Goal: Information Seeking & Learning: Learn about a topic

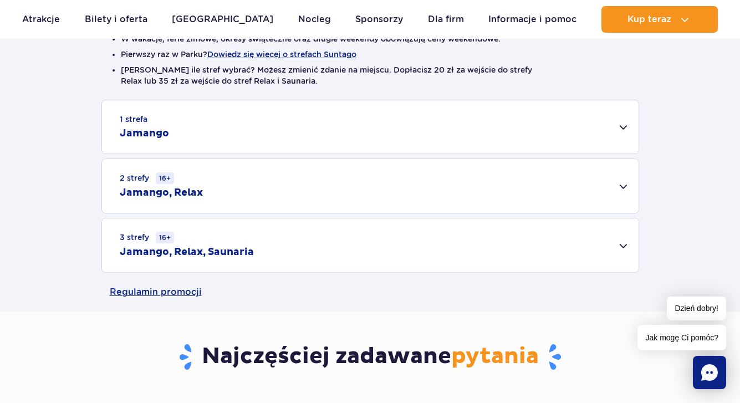
scroll to position [312, 0]
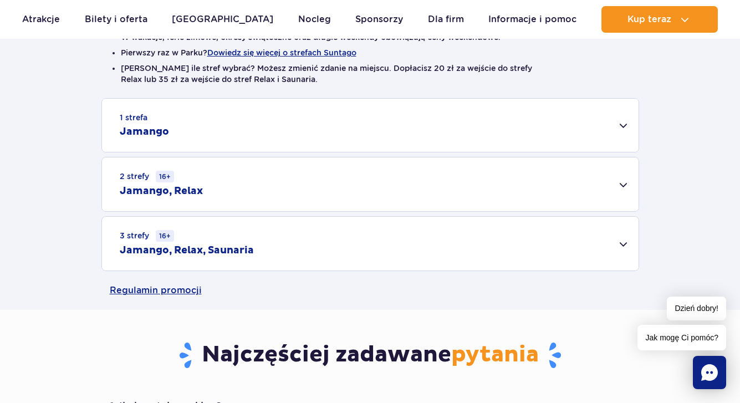
click at [623, 125] on div "1 strefa Jamango" at bounding box center [370, 125] width 537 height 53
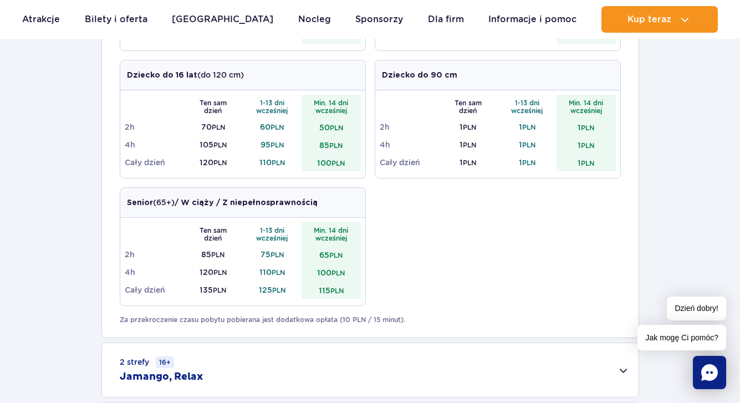
scroll to position [0, 0]
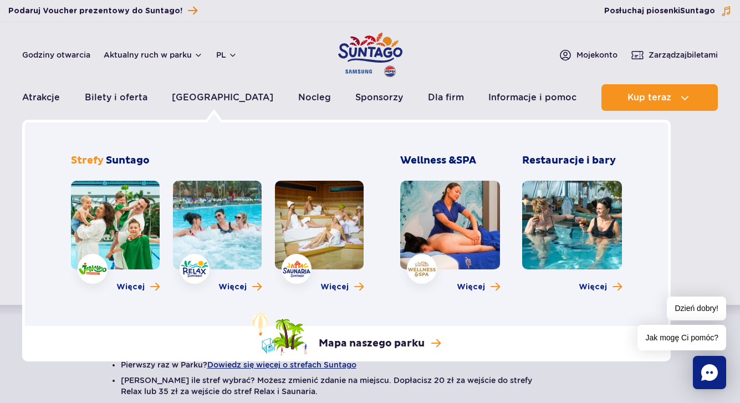
click at [150, 215] on link at bounding box center [115, 225] width 89 height 89
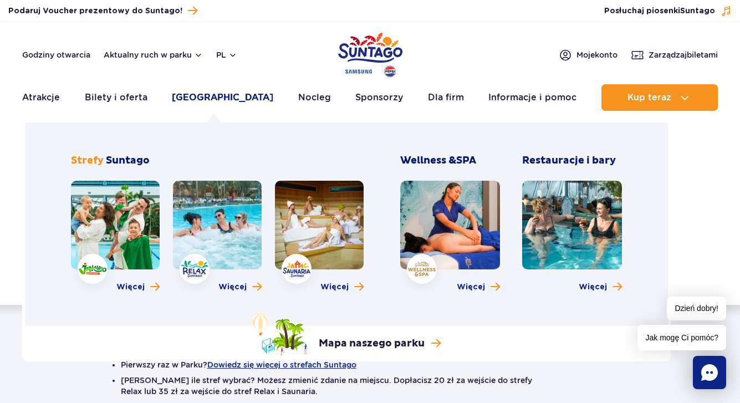
click at [225, 101] on link "[GEOGRAPHIC_DATA]" at bounding box center [222, 97] width 101 height 27
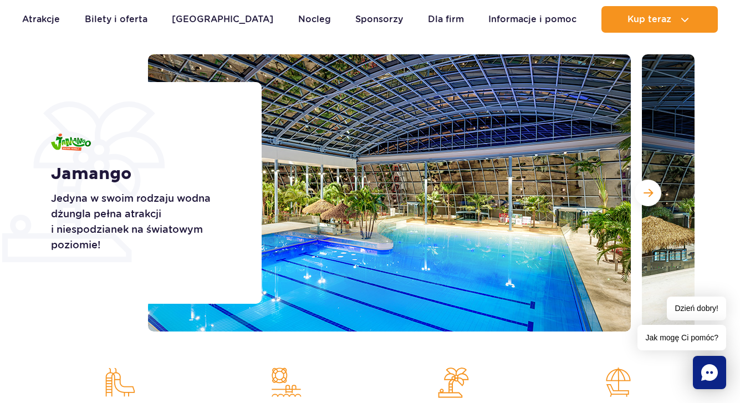
scroll to position [123, 0]
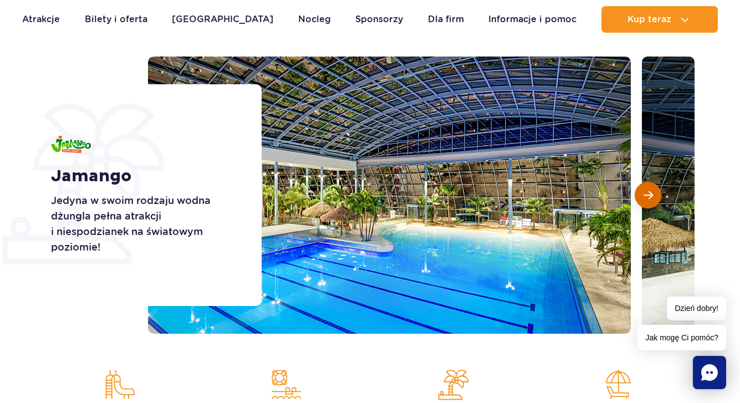
click at [646, 193] on span "Następny slajd" at bounding box center [648, 195] width 9 height 10
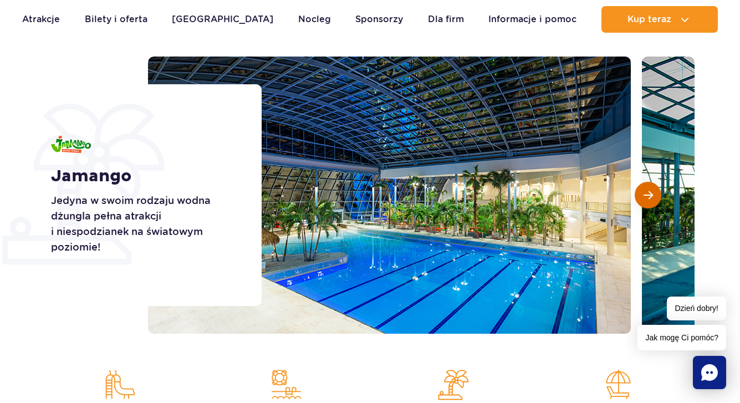
click at [646, 193] on span "Następny slajd" at bounding box center [648, 195] width 9 height 10
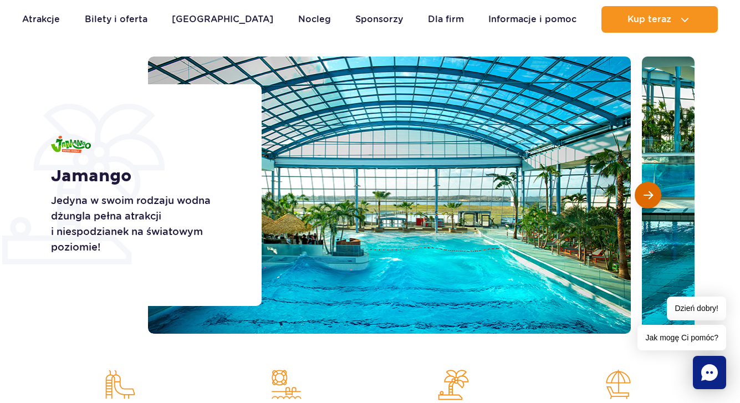
click at [646, 193] on span "Następny slajd" at bounding box center [648, 195] width 9 height 10
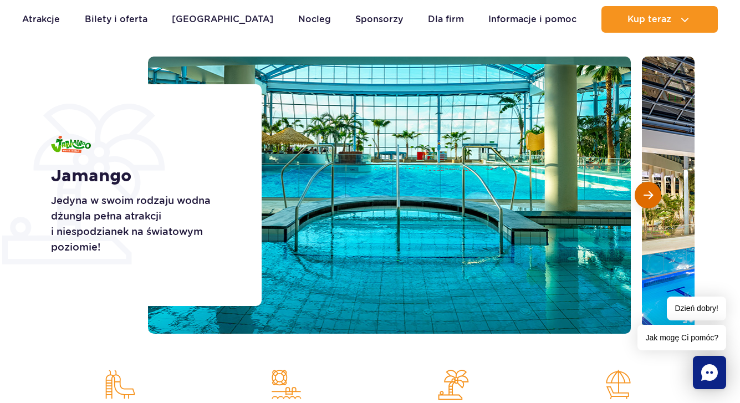
click at [648, 196] on span "Następny slajd" at bounding box center [648, 195] width 9 height 10
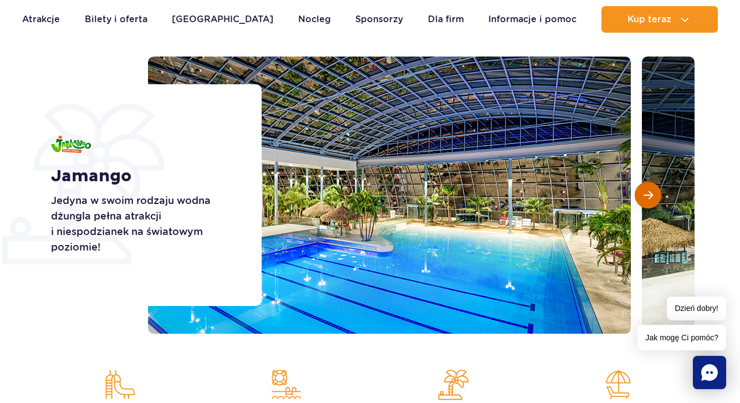
click at [647, 196] on span "Następny slajd" at bounding box center [648, 195] width 9 height 10
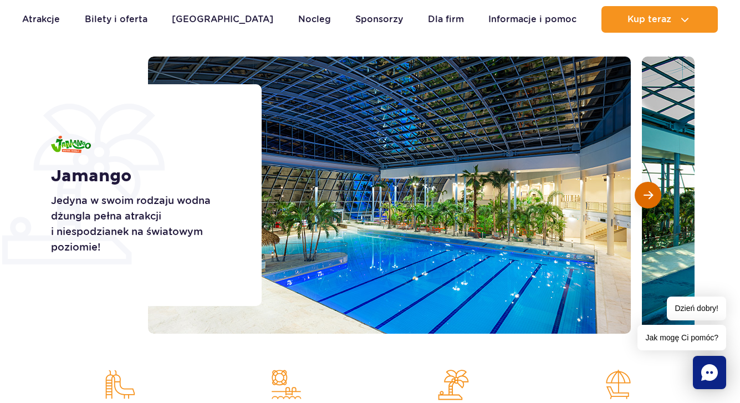
click at [647, 196] on span "Następny slajd" at bounding box center [648, 195] width 9 height 10
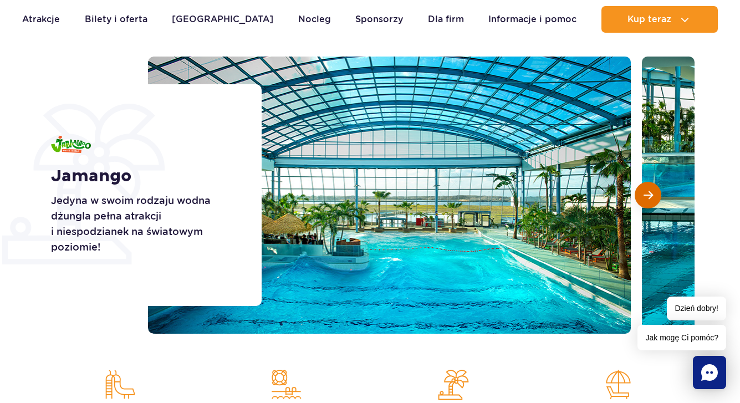
click at [648, 196] on span "Następny slajd" at bounding box center [648, 195] width 9 height 10
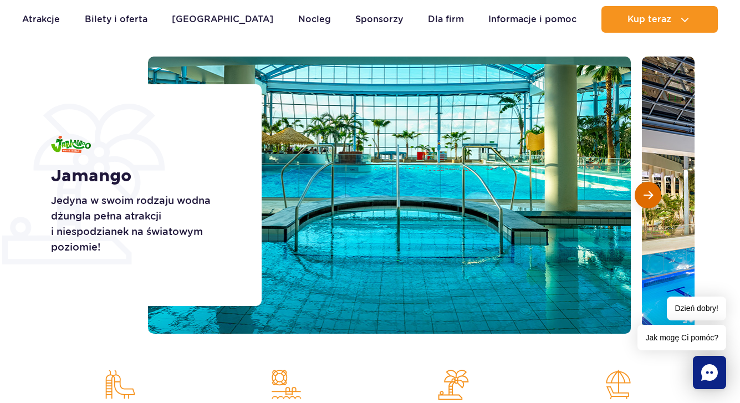
click at [648, 196] on span "Następny slajd" at bounding box center [648, 195] width 9 height 10
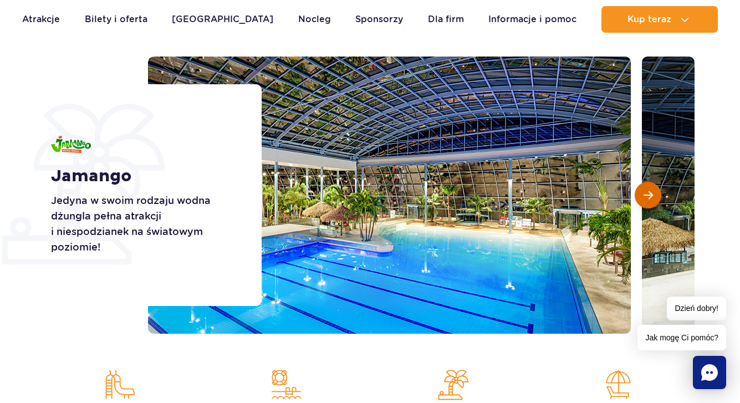
click at [648, 196] on span "Następny slajd" at bounding box center [648, 195] width 9 height 10
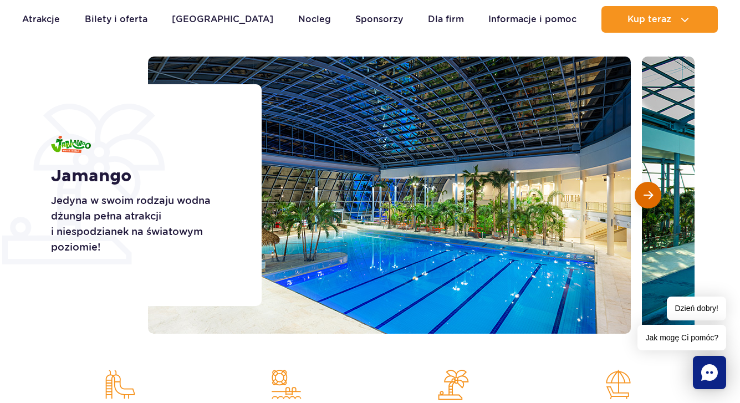
click at [648, 196] on span "Następny slajd" at bounding box center [648, 195] width 9 height 10
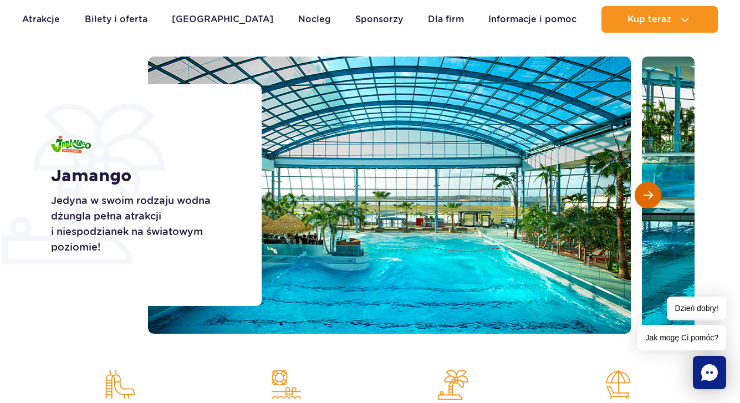
click at [648, 196] on span "Następny slajd" at bounding box center [648, 195] width 9 height 10
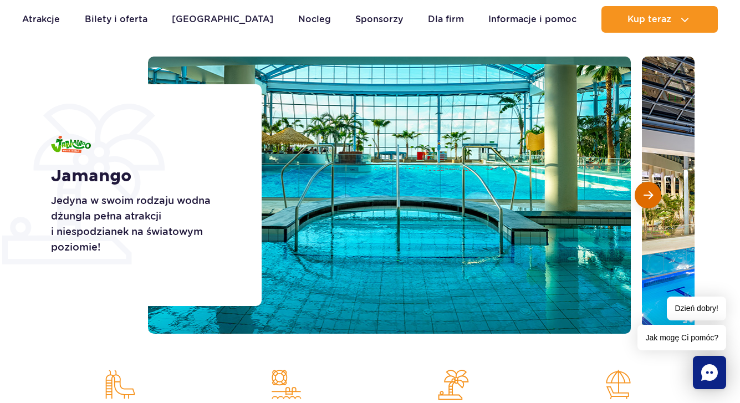
click at [648, 196] on span "Następny slajd" at bounding box center [648, 195] width 9 height 10
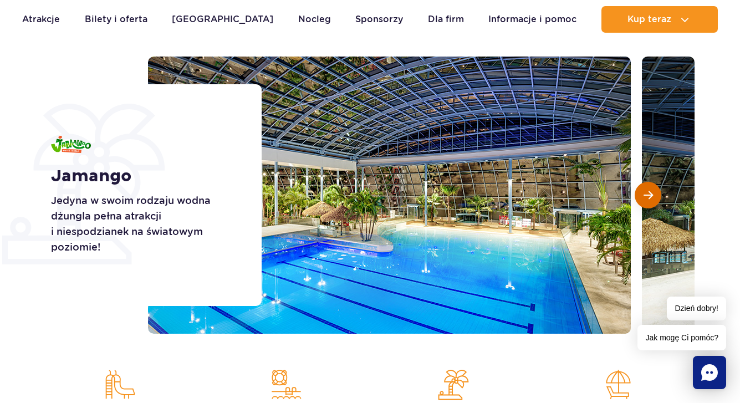
click at [648, 196] on span "Następny slajd" at bounding box center [648, 195] width 9 height 10
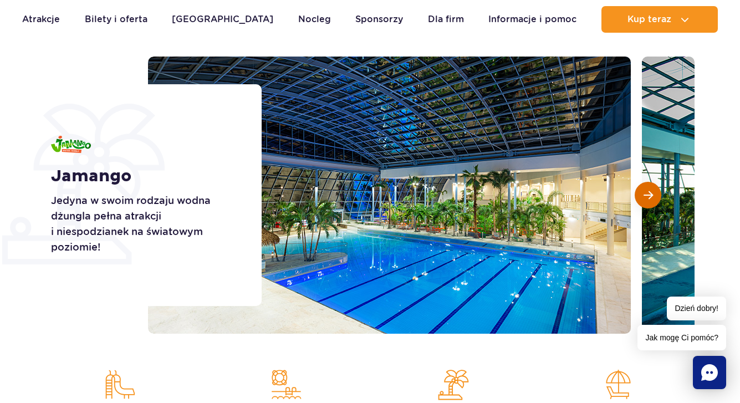
click at [648, 196] on span "Następny slajd" at bounding box center [648, 195] width 9 height 10
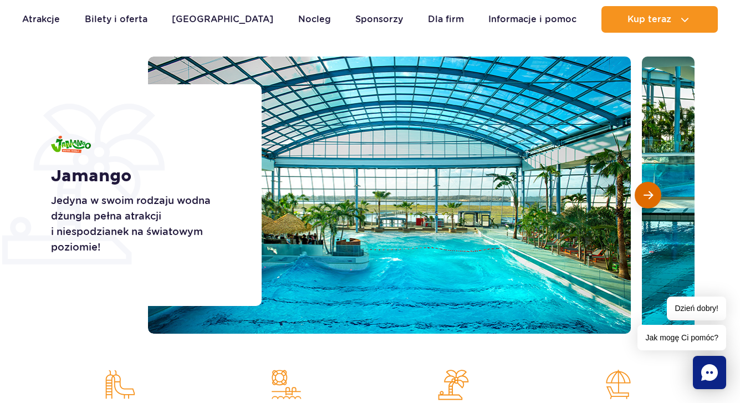
click at [648, 196] on span "Następny slajd" at bounding box center [648, 195] width 9 height 10
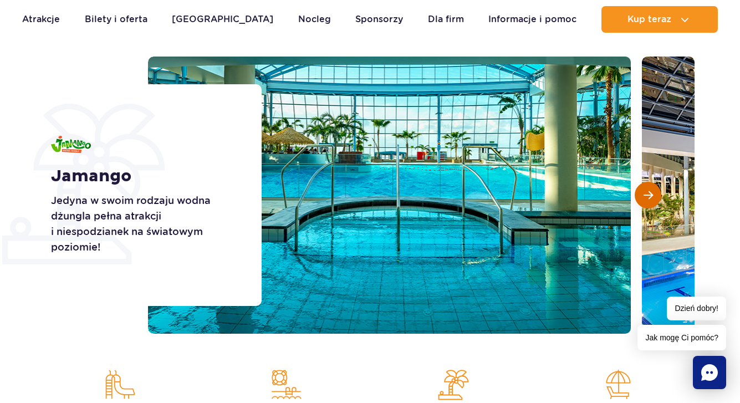
click at [648, 196] on span "Następny slajd" at bounding box center [648, 195] width 9 height 10
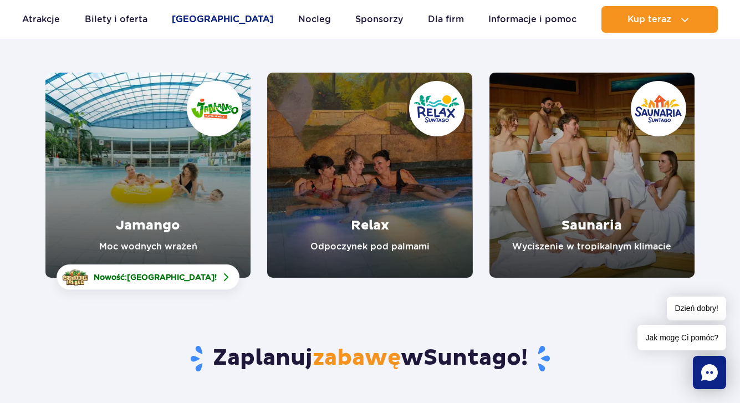
scroll to position [129, 0]
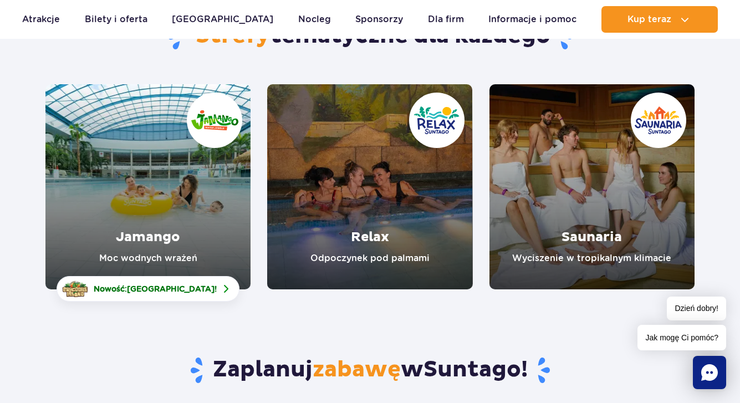
click at [212, 191] on link "Jamango" at bounding box center [147, 186] width 205 height 205
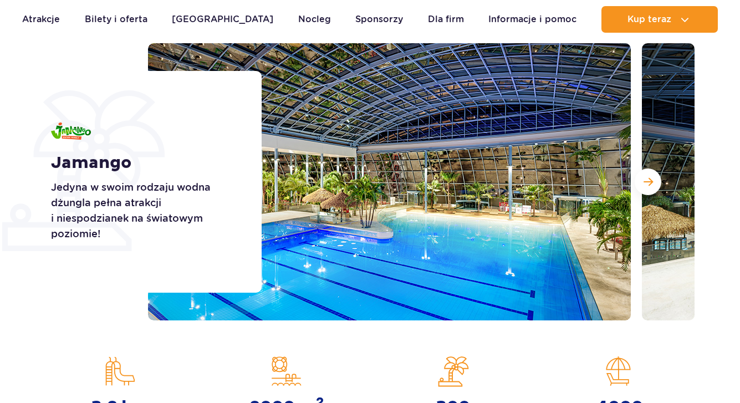
scroll to position [127, 0]
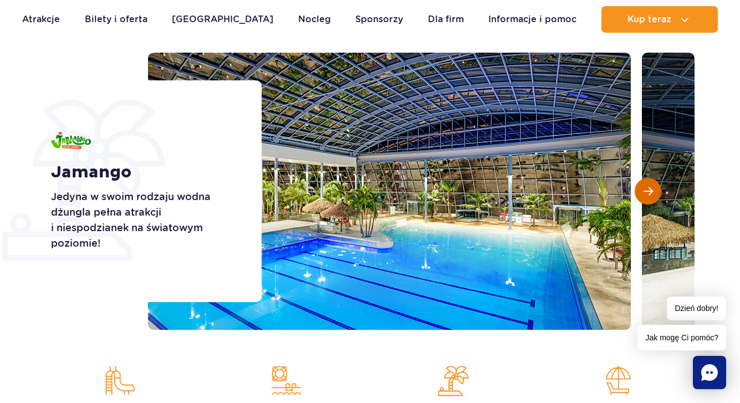
click at [647, 194] on span "Następny slajd" at bounding box center [648, 191] width 9 height 10
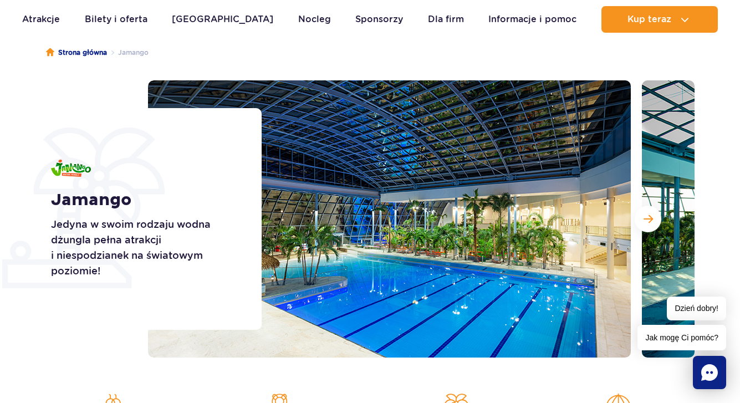
scroll to position [93, 0]
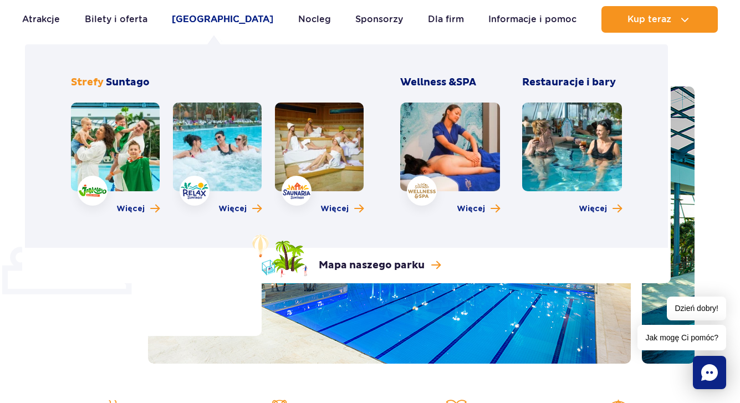
click at [230, 24] on link "[GEOGRAPHIC_DATA]" at bounding box center [222, 19] width 101 height 27
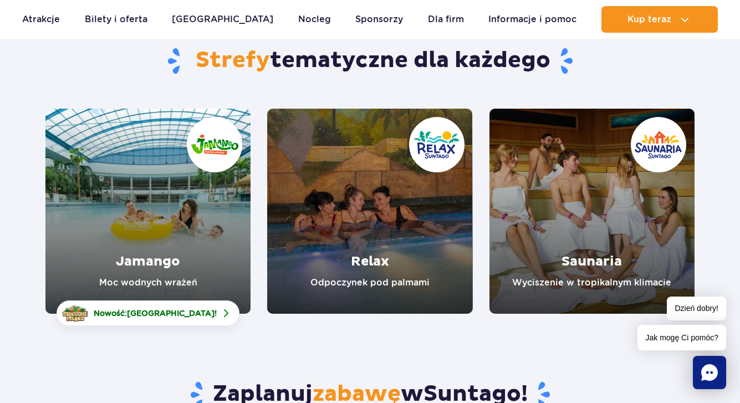
scroll to position [105, 0]
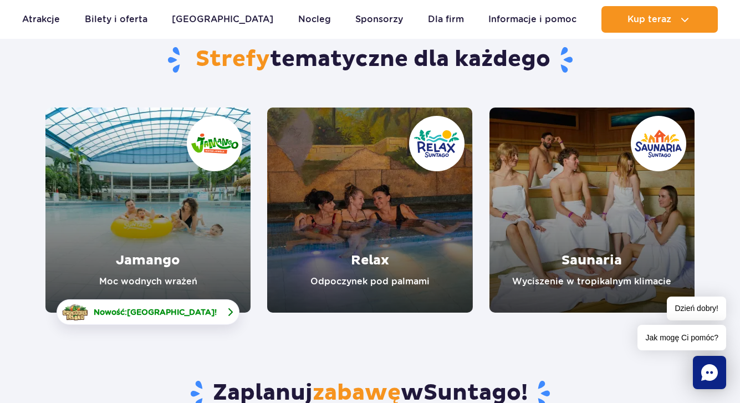
click at [206, 315] on span "[GEOGRAPHIC_DATA]" at bounding box center [171, 312] width 88 height 9
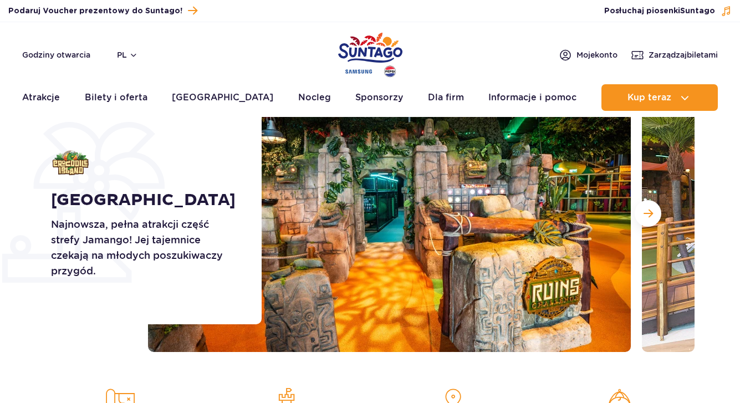
scroll to position [105, 0]
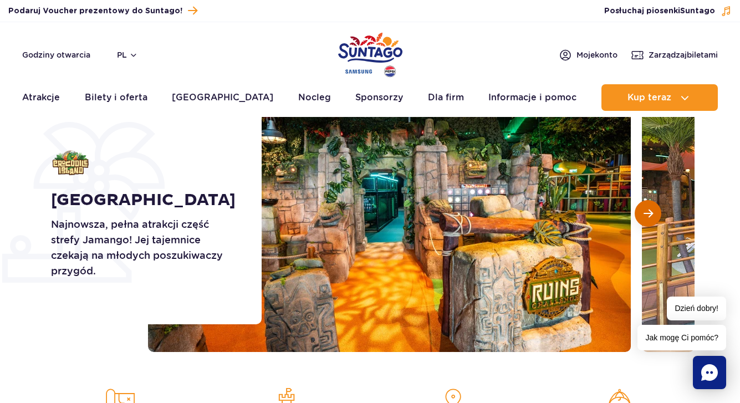
click at [647, 215] on span "Następny slajd" at bounding box center [648, 213] width 9 height 10
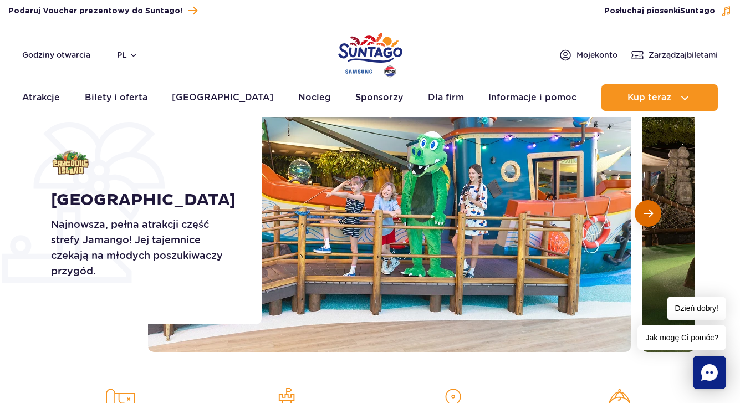
click at [647, 215] on span "Następny slajd" at bounding box center [648, 213] width 9 height 10
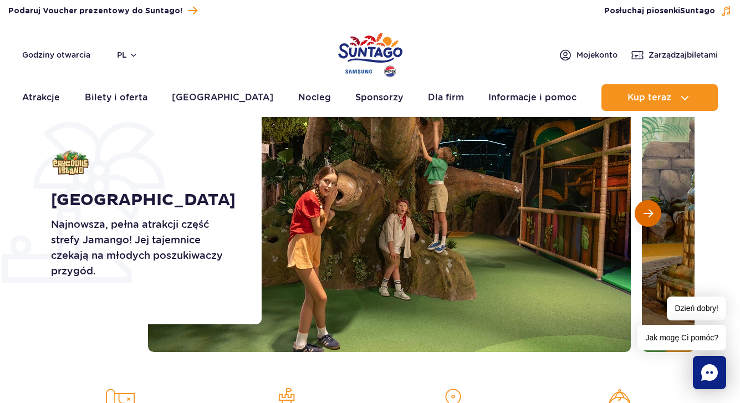
click at [647, 215] on span "Następny slajd" at bounding box center [648, 213] width 9 height 10
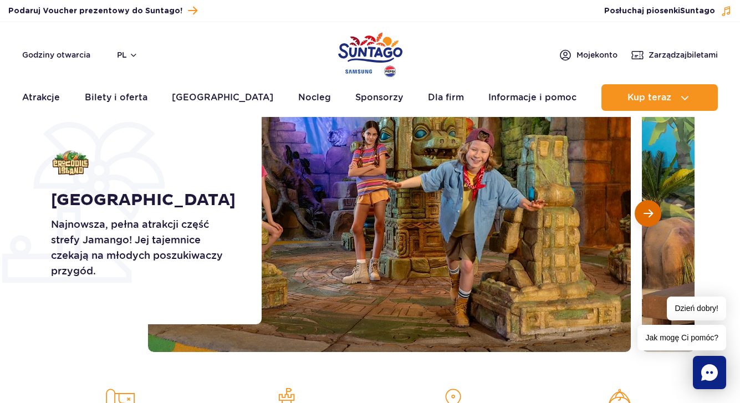
click at [647, 215] on span "Następny slajd" at bounding box center [648, 213] width 9 height 10
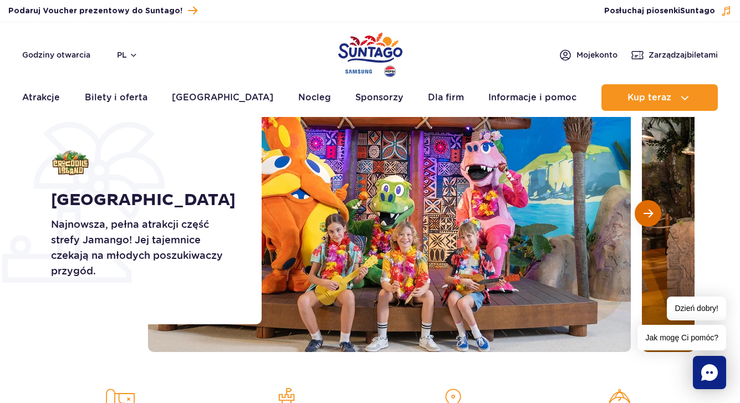
click at [647, 215] on span "Następny slajd" at bounding box center [648, 213] width 9 height 10
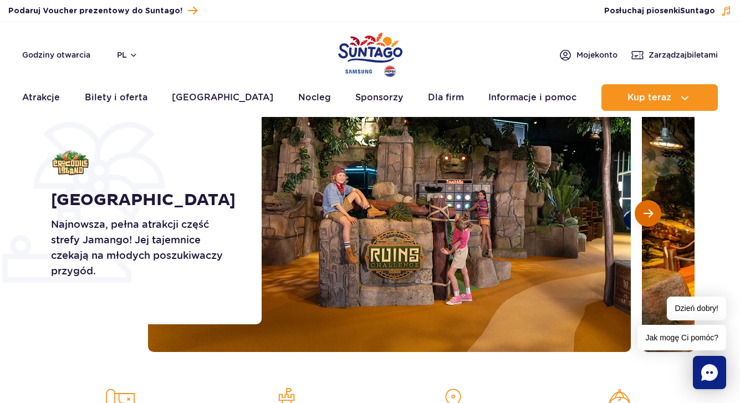
click at [647, 215] on span "Następny slajd" at bounding box center [648, 213] width 9 height 10
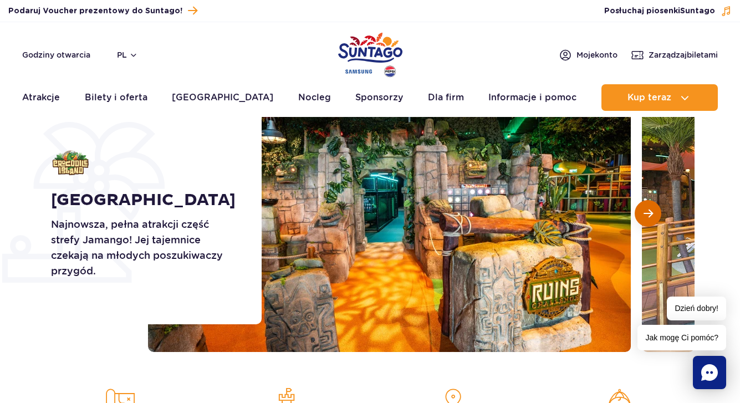
click at [647, 215] on span "Następny slajd" at bounding box center [648, 213] width 9 height 10
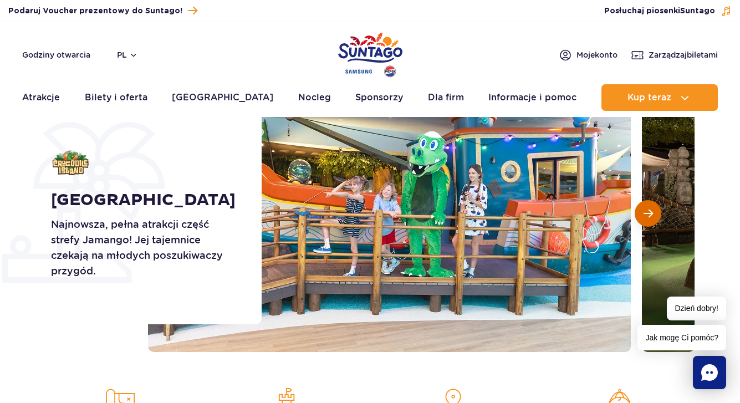
click at [647, 215] on span "Następny slajd" at bounding box center [648, 213] width 9 height 10
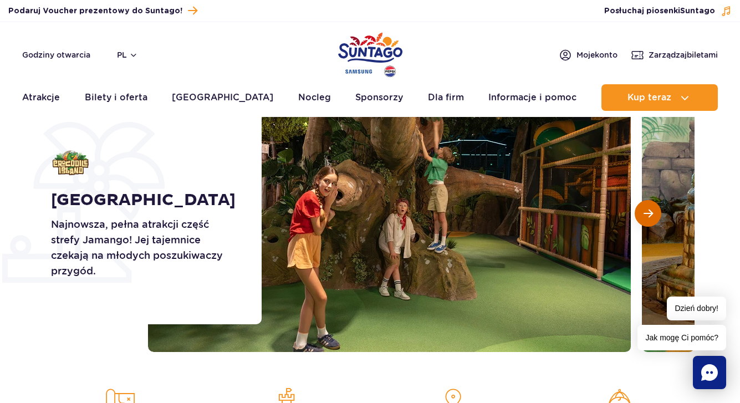
click at [647, 215] on span "Następny slajd" at bounding box center [648, 213] width 9 height 10
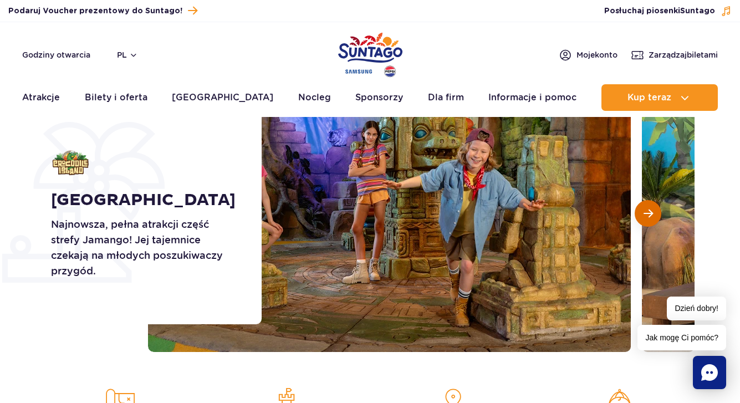
click at [647, 215] on span "Następny slajd" at bounding box center [648, 213] width 9 height 10
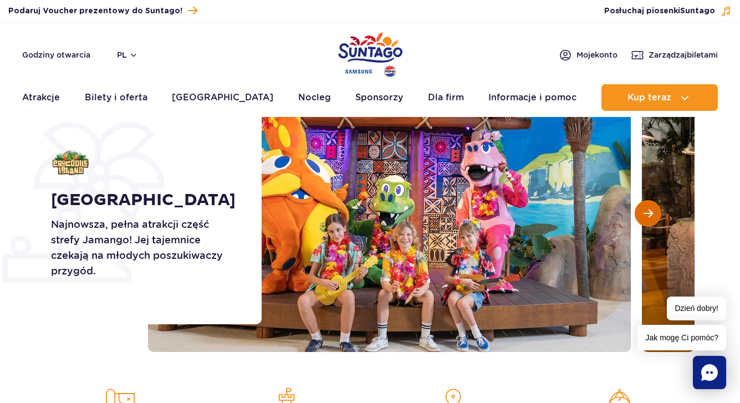
click at [647, 215] on span "Następny slajd" at bounding box center [648, 213] width 9 height 10
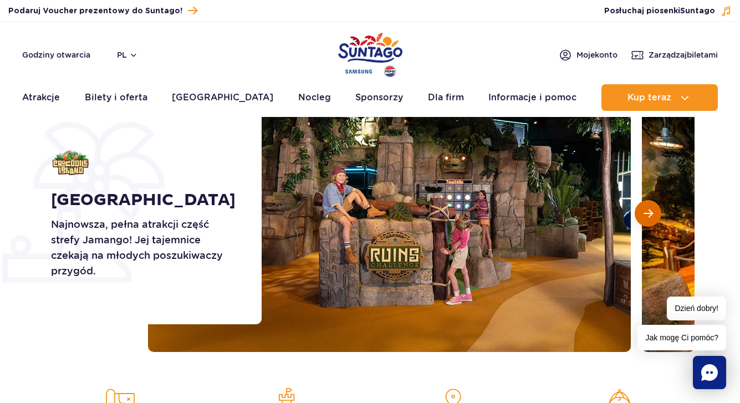
click at [647, 215] on span "Następny slajd" at bounding box center [648, 213] width 9 height 10
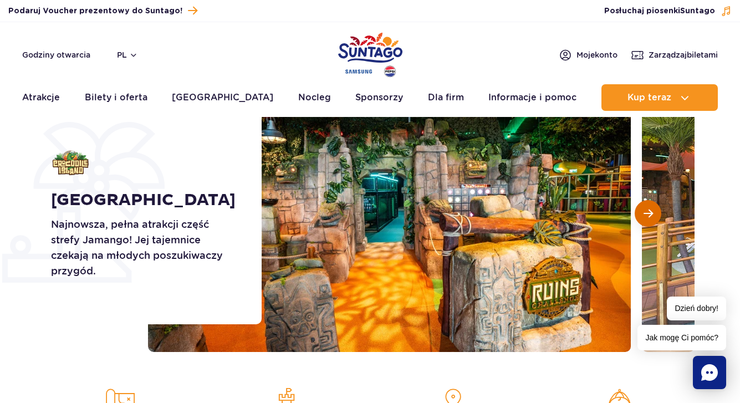
click at [647, 215] on span "Następny slajd" at bounding box center [648, 213] width 9 height 10
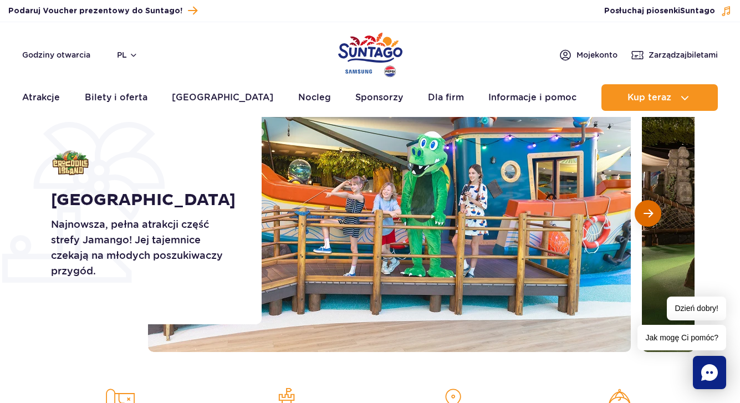
click at [647, 215] on span "Następny slajd" at bounding box center [648, 213] width 9 height 10
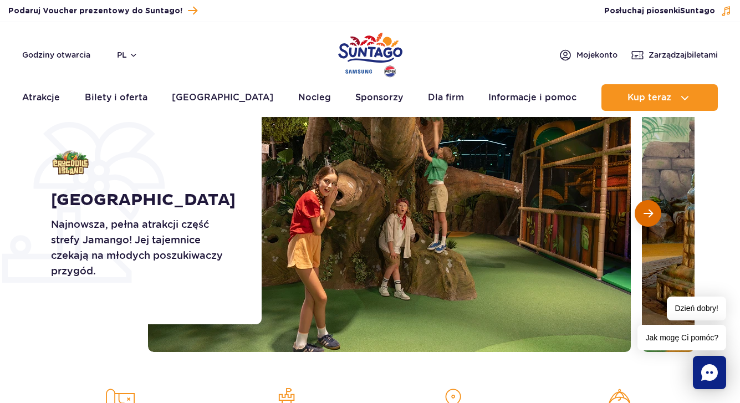
click at [647, 215] on span "Następny slajd" at bounding box center [648, 213] width 9 height 10
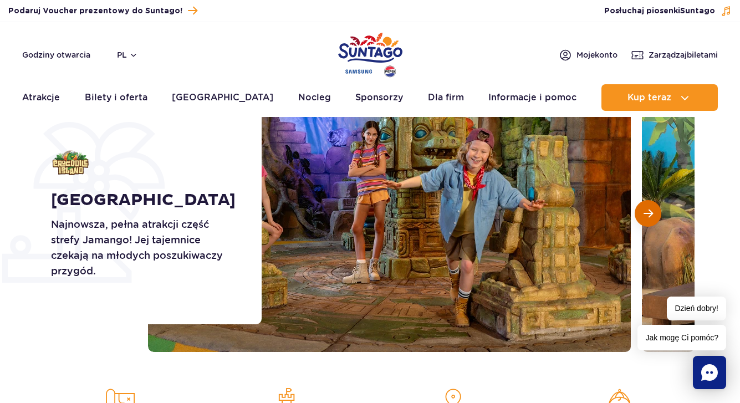
click at [647, 215] on span "Następny slajd" at bounding box center [648, 213] width 9 height 10
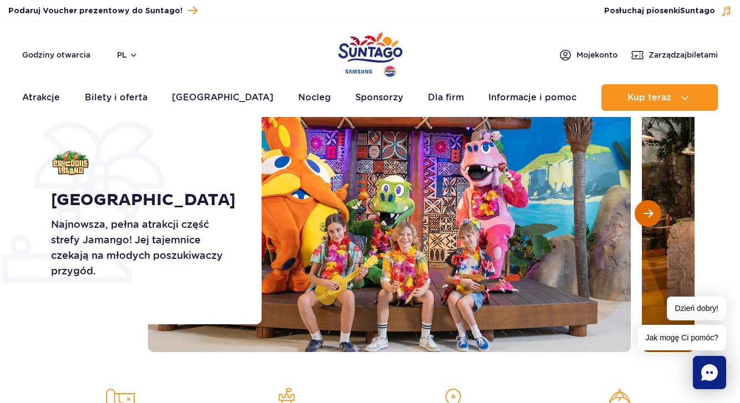
click at [647, 215] on span "Następny slajd" at bounding box center [648, 213] width 9 height 10
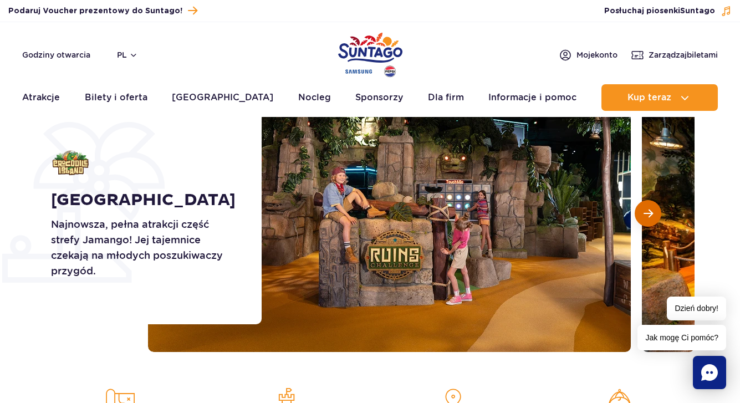
click at [647, 215] on span "Następny slajd" at bounding box center [648, 213] width 9 height 10
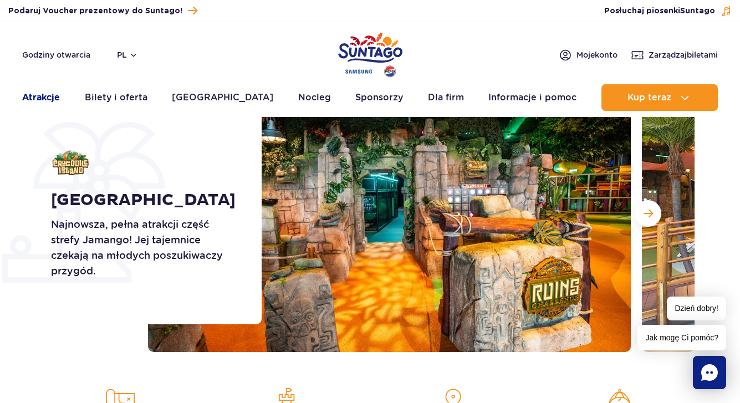
click at [46, 101] on link "Atrakcje" at bounding box center [41, 97] width 38 height 27
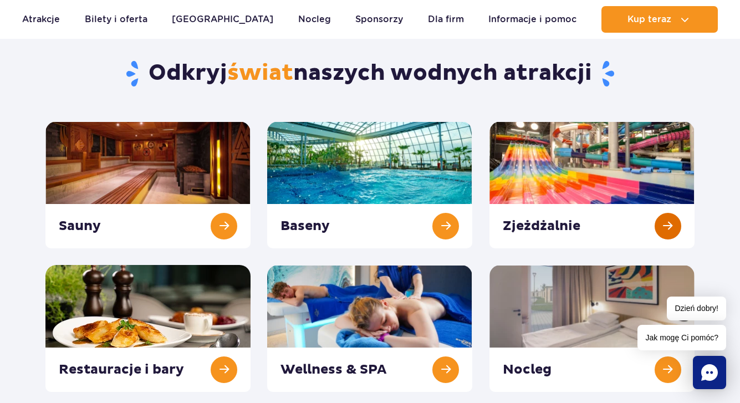
scroll to position [90, 0]
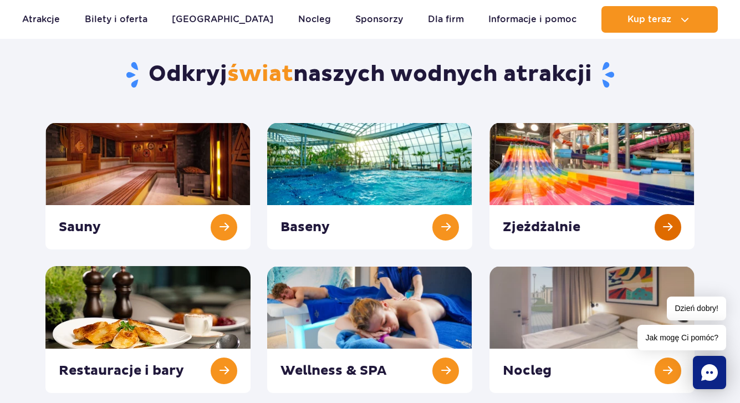
click at [669, 231] on link at bounding box center [592, 186] width 205 height 127
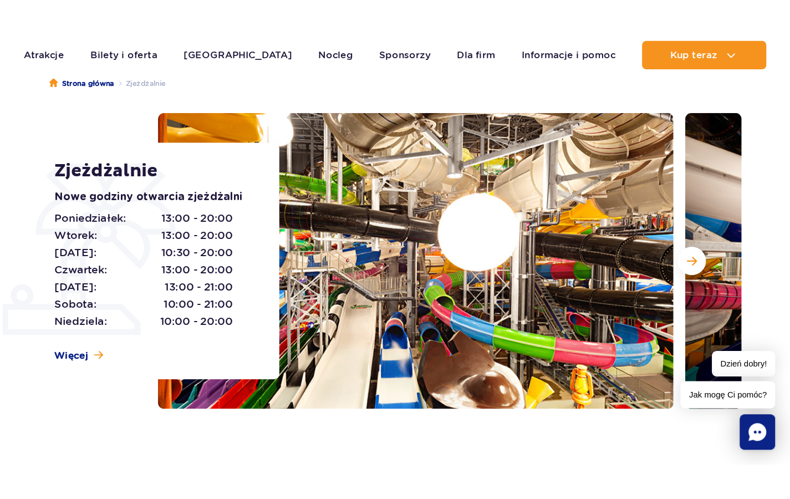
scroll to position [104, 0]
